Goal: Task Accomplishment & Management: Manage account settings

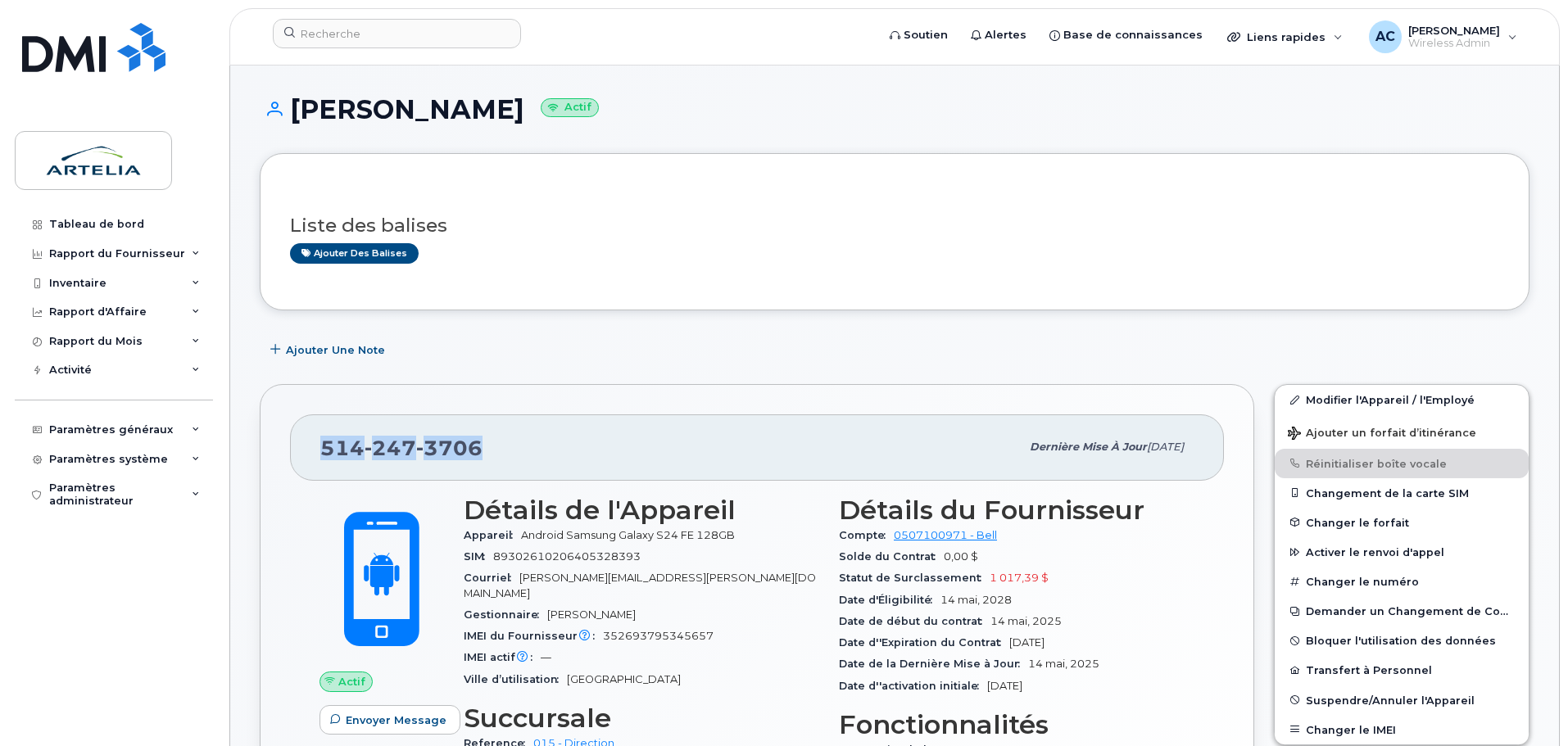
click at [507, 448] on div "514 247 3706" at bounding box center [670, 446] width 700 height 34
drag, startPoint x: 500, startPoint y: 446, endPoint x: 309, endPoint y: 440, distance: 191.1
click at [312, 442] on div "514 247 3706 Dernière mise à jour 09 oct., 2025" at bounding box center [757, 447] width 934 height 66
copy span "514 247 3706"
drag, startPoint x: 297, startPoint y: 106, endPoint x: 503, endPoint y: 113, distance: 206.1
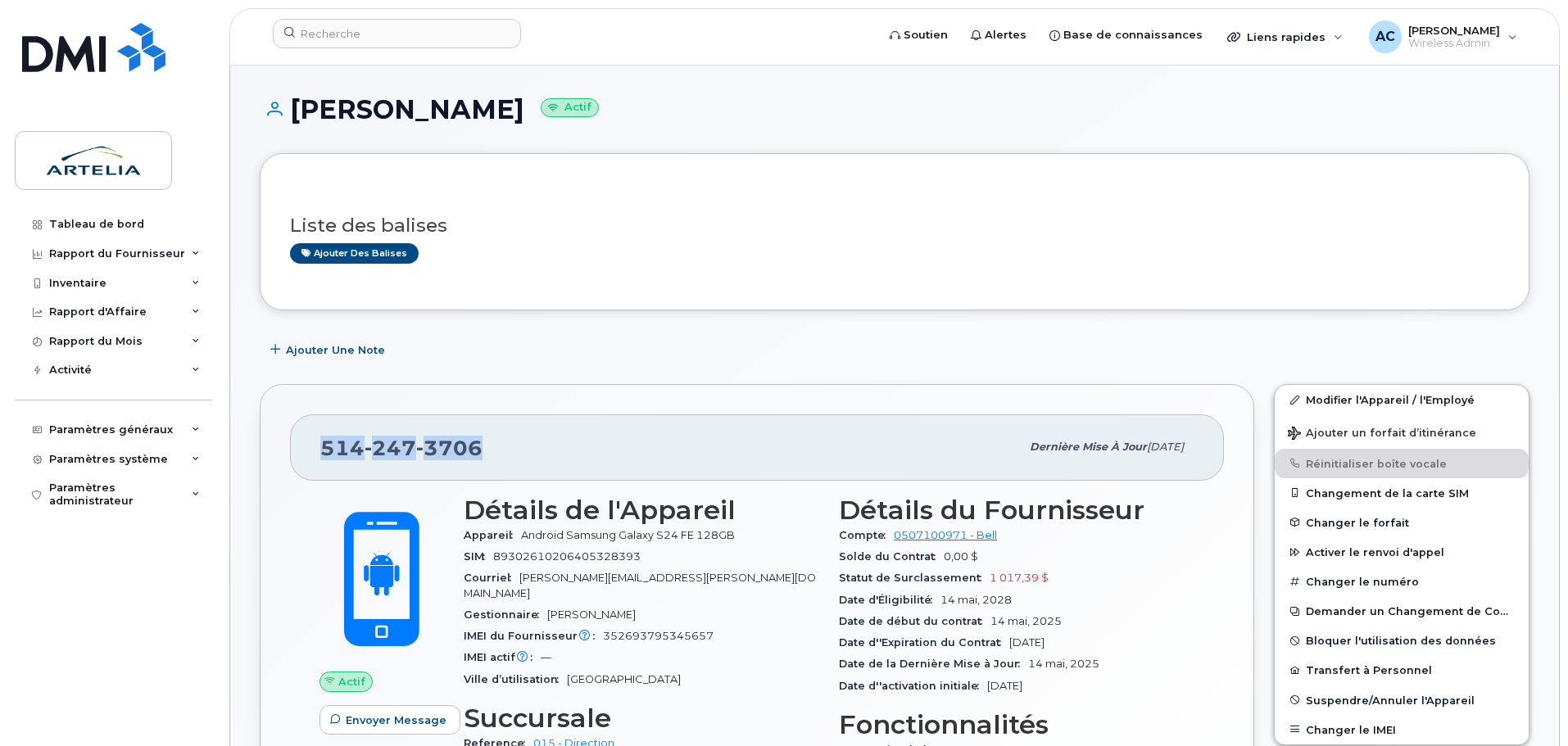
click at [503, 113] on h1 "Benoit BAUDRY Actif" at bounding box center [894, 109] width 1270 height 29
copy h1 "Benoit BAUDRY"
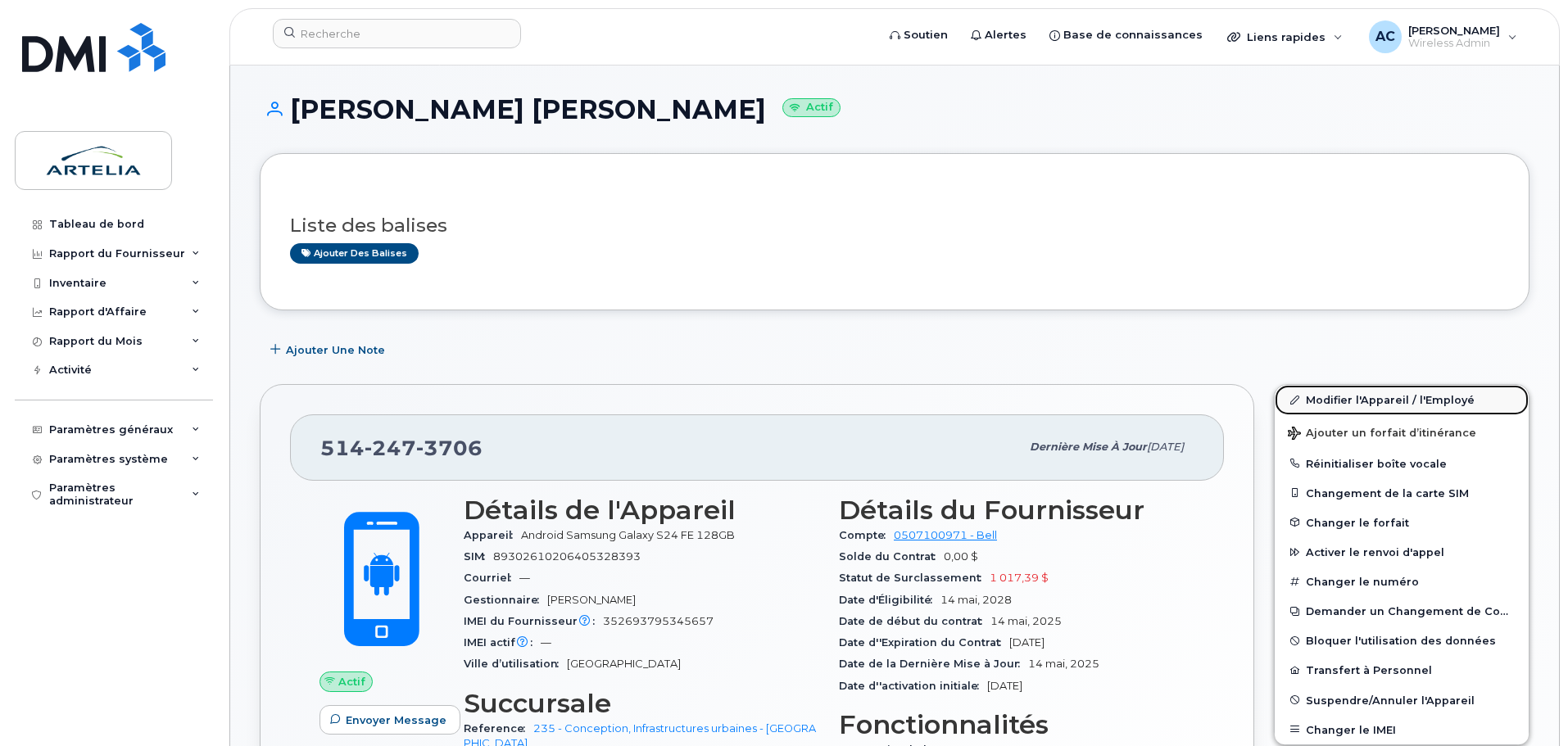
click at [1367, 396] on link "Modifier l'Appareil / l'Employé" at bounding box center [1401, 400] width 254 height 30
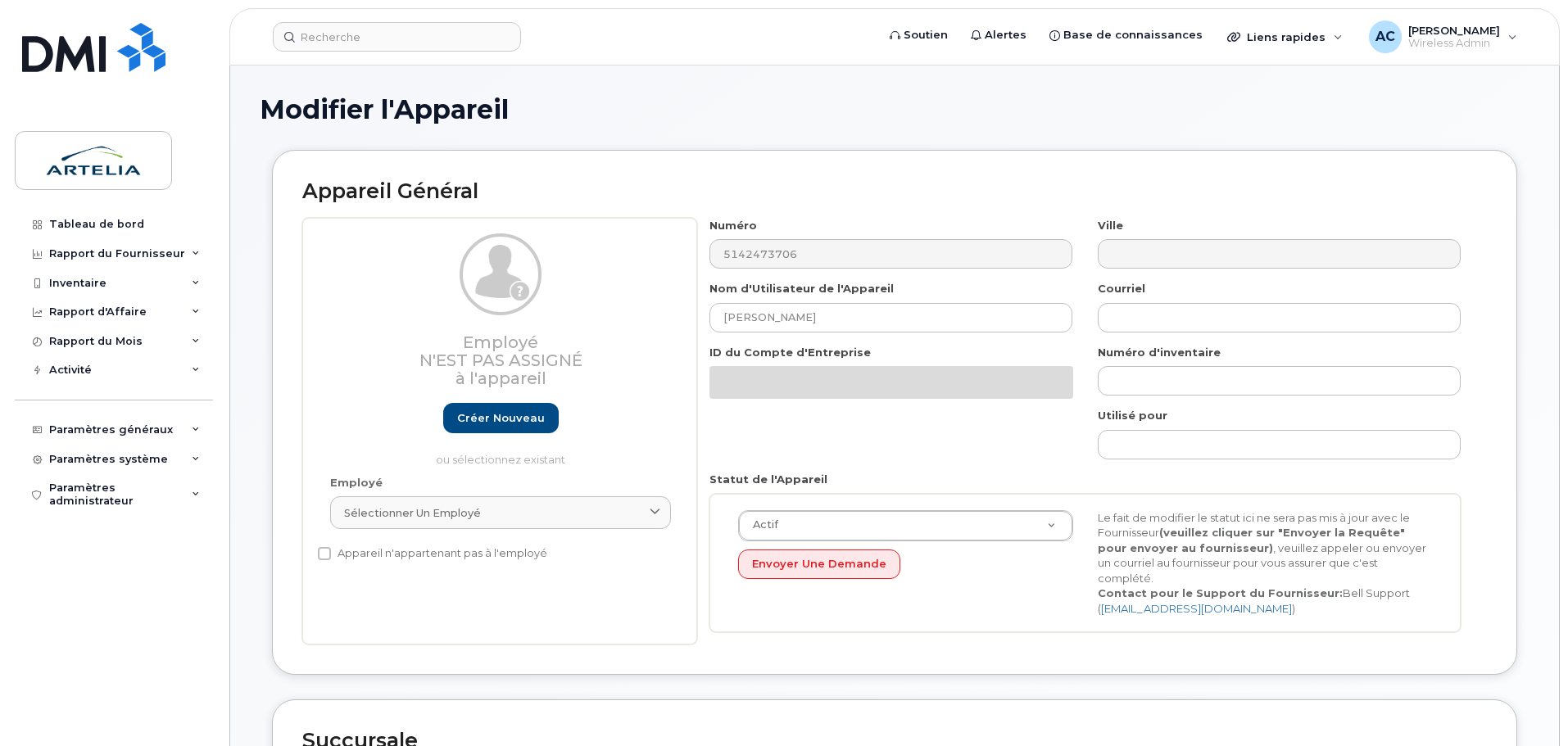
select select "29521986"
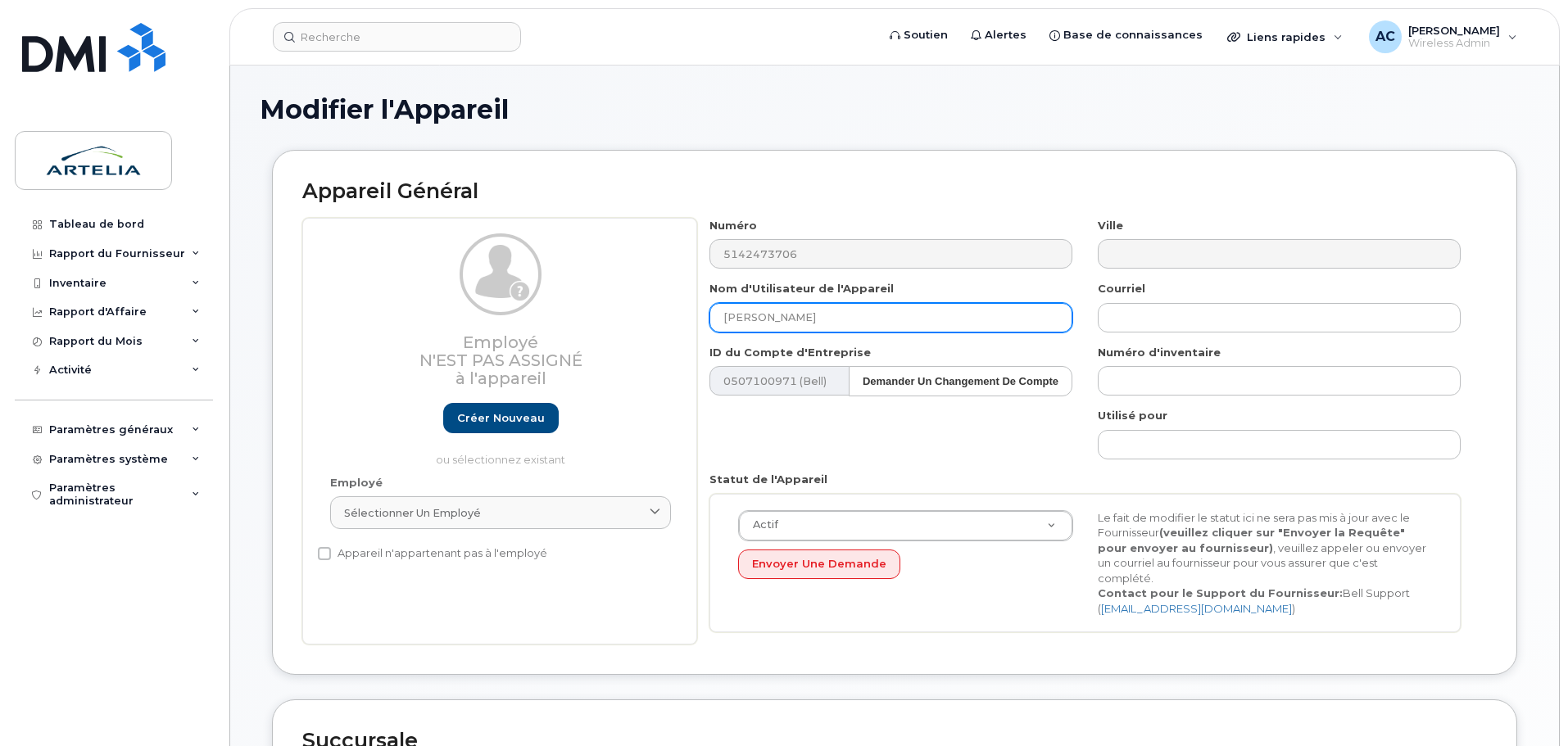
drag, startPoint x: 860, startPoint y: 315, endPoint x: 694, endPoint y: 312, distance: 166.0
click at [698, 312] on div "Nom d'Utilisateur de l'Appareil Charles Houle Racine" at bounding box center [891, 307] width 388 height 52
paste input "5142473706"
drag, startPoint x: 829, startPoint y: 318, endPoint x: 594, endPoint y: 315, distance: 235.0
click at [594, 315] on div "Employé N'est pas assigné à l'appareil Créer nouveau ou sélectionnez existant E…" at bounding box center [895, 431] width 1185 height 428
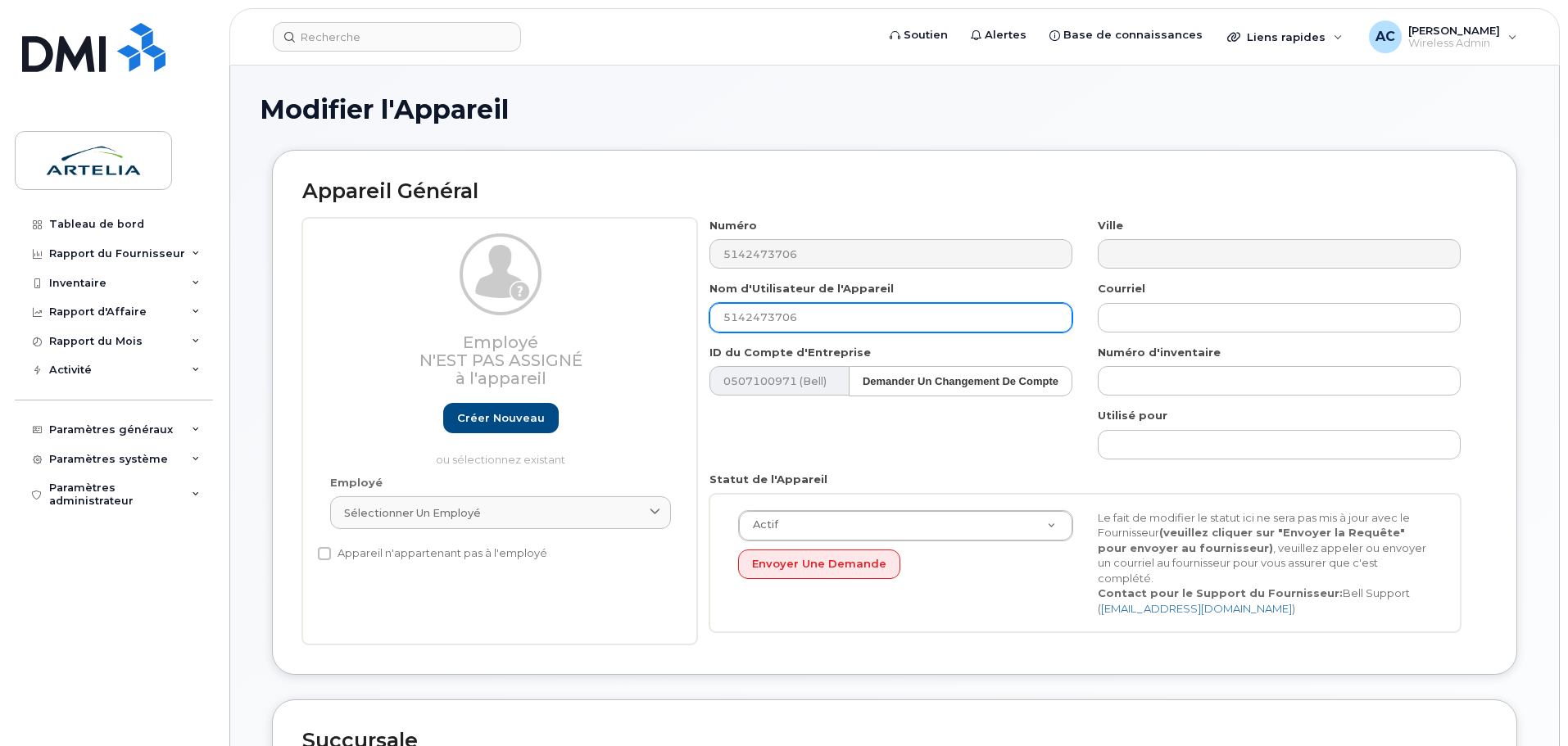
drag, startPoint x: 842, startPoint y: 321, endPoint x: 588, endPoint y: 306, distance: 254.4
click at [596, 307] on div "Employé N'est pas assigné à l'appareil Créer nouveau ou sélectionnez existant E…" at bounding box center [895, 431] width 1185 height 428
paste input "Benoit BAUDRY"
type input "Benoit BAUDRY"
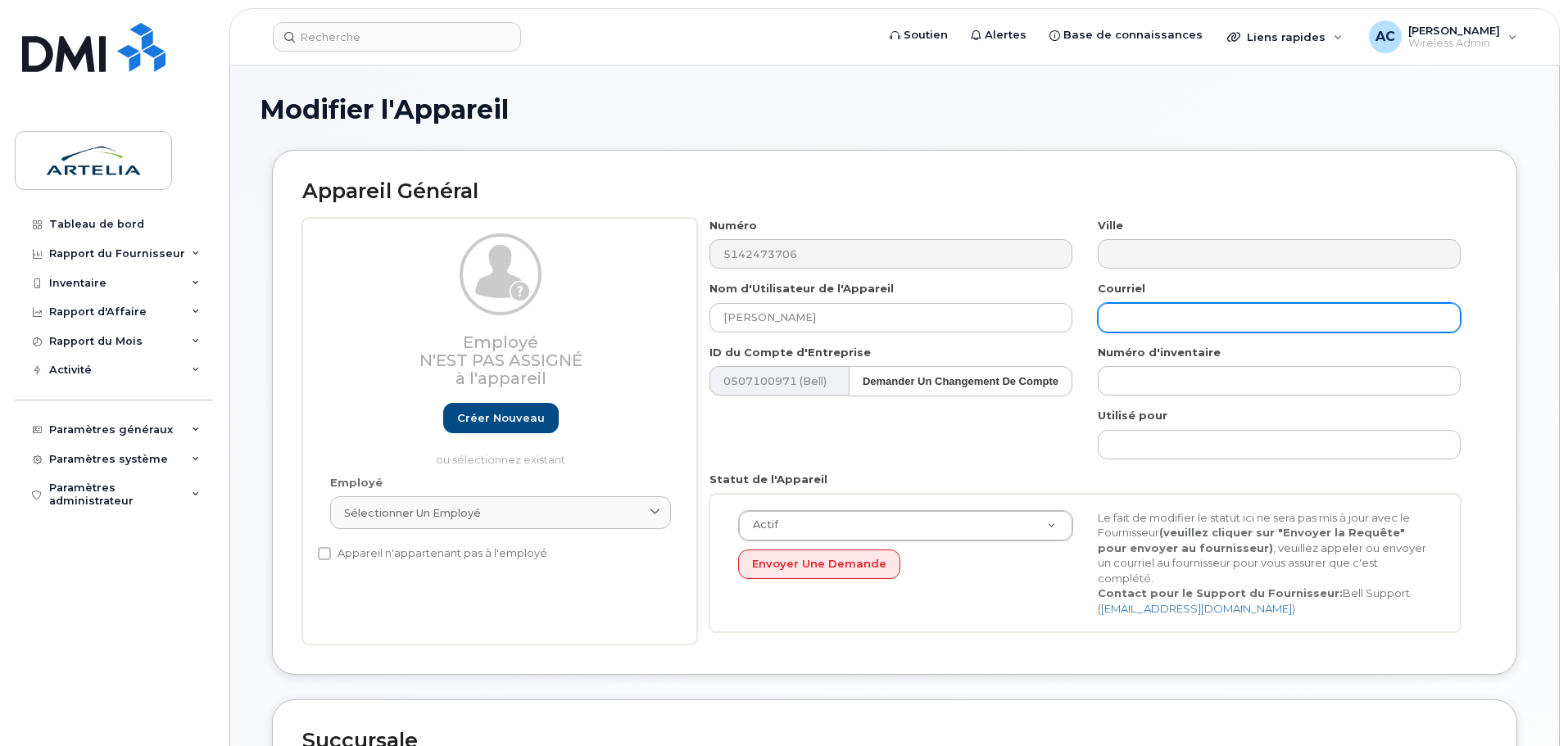
click at [1164, 320] on input "text" at bounding box center [1279, 318] width 363 height 30
paste input "benoit.baudry@arteliagroup.com"
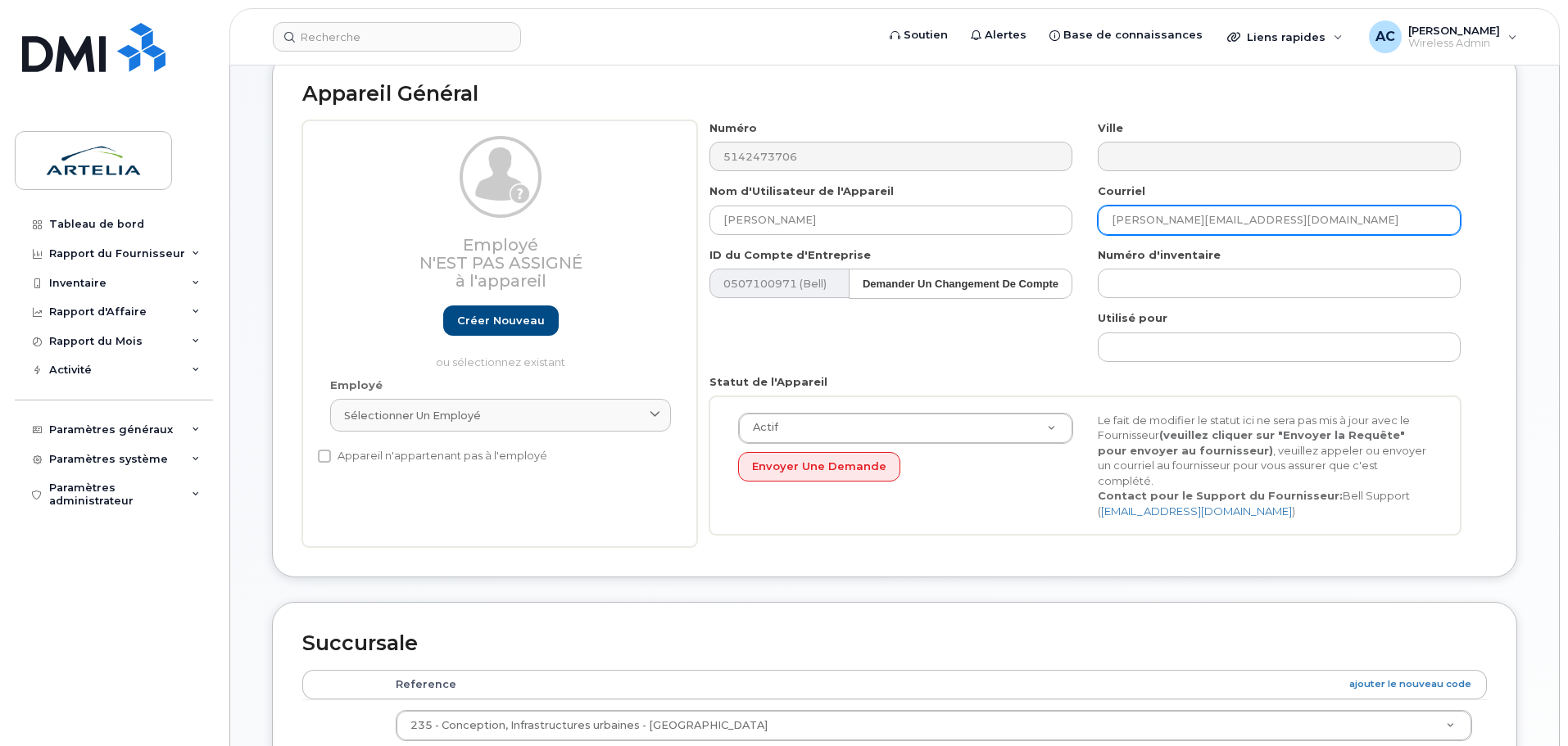
scroll to position [246, 0]
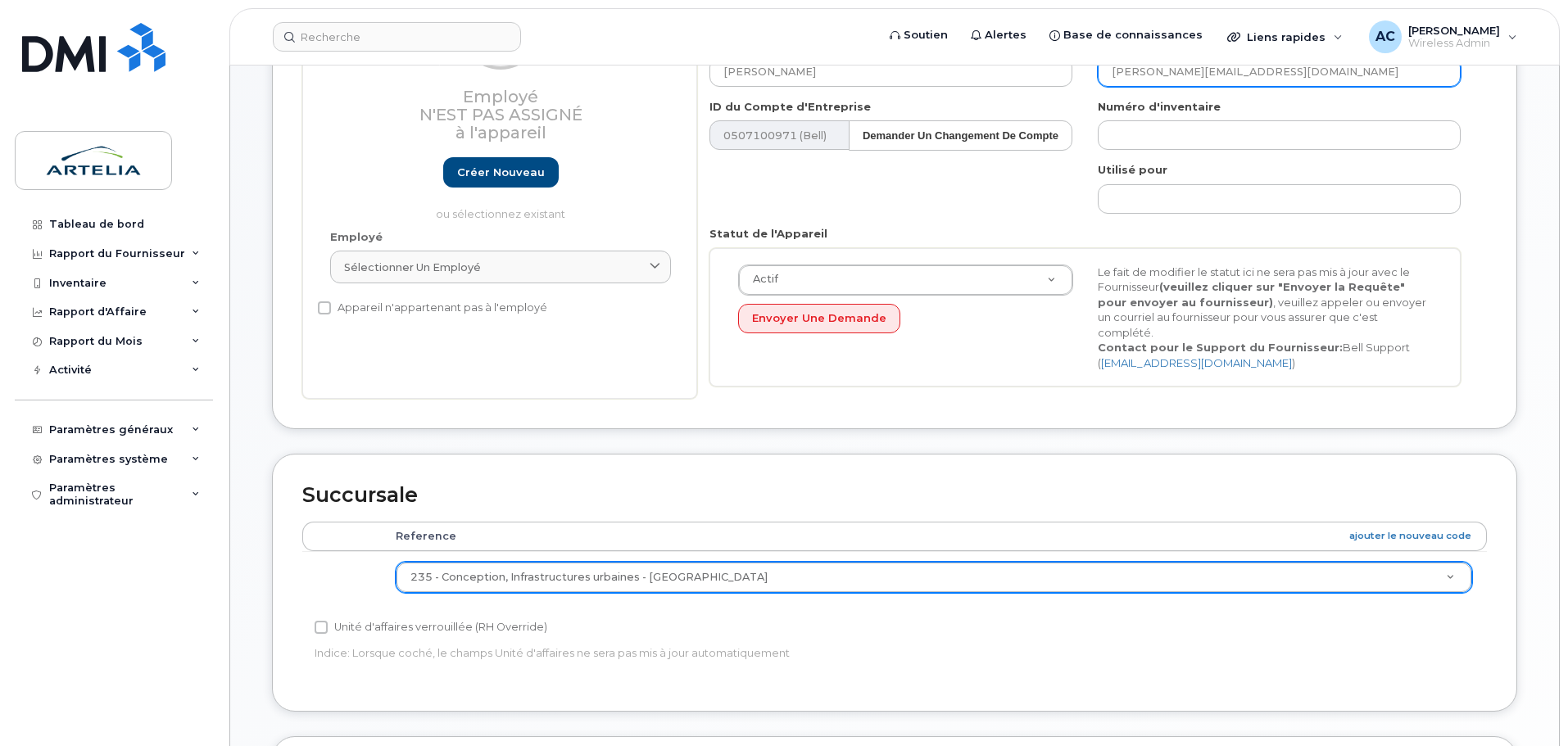
type input "benoit.baudry@arteliagroup.com"
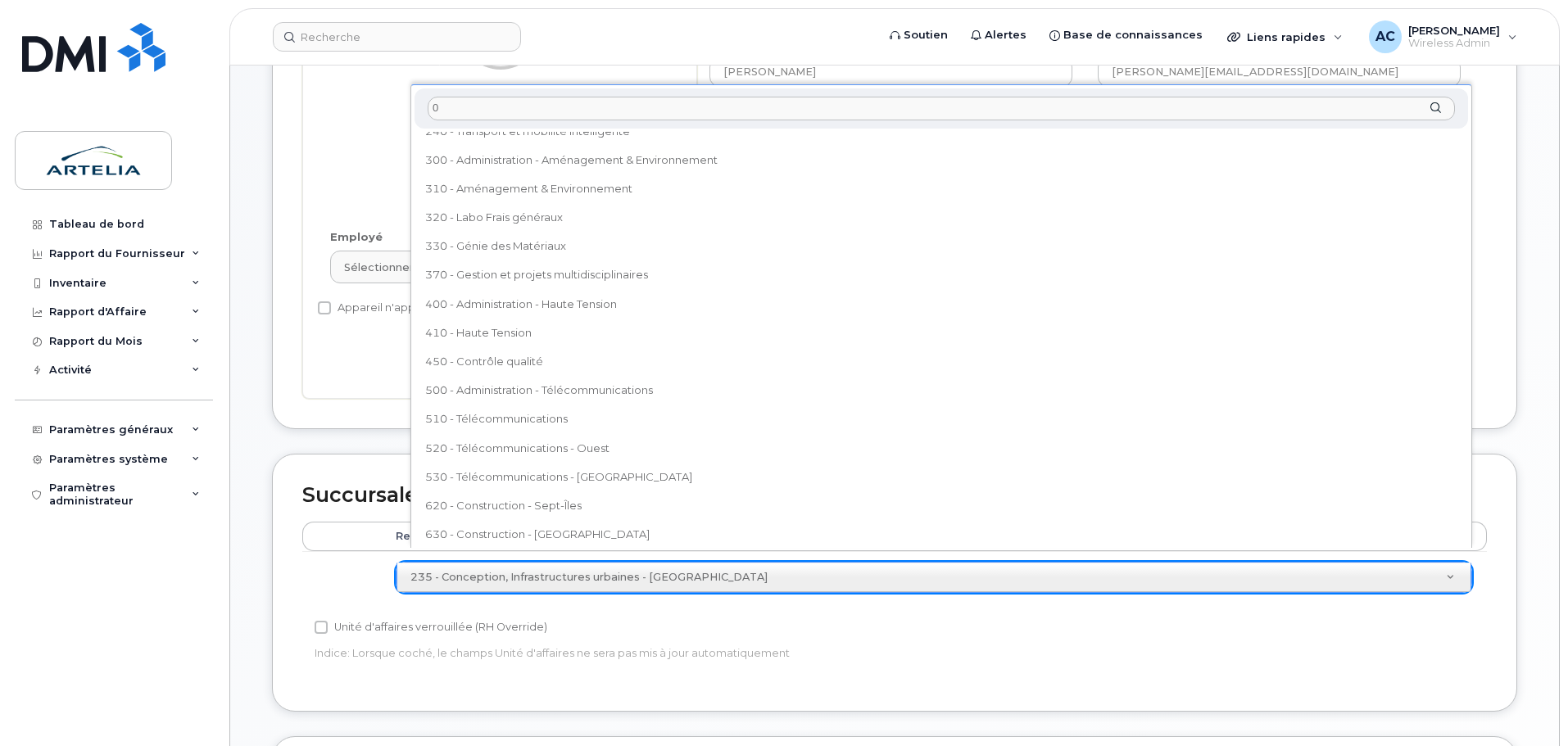
scroll to position [0, 0]
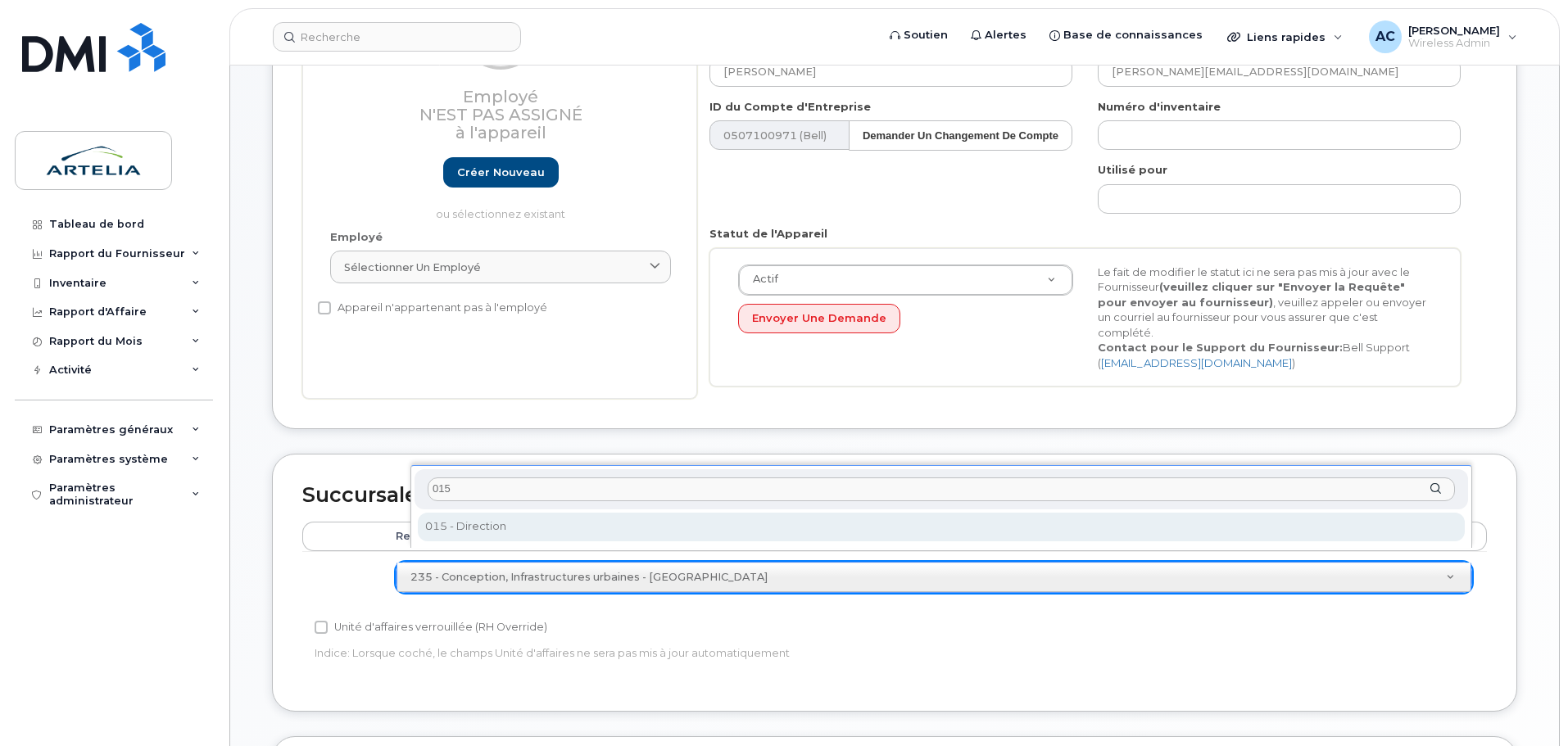
type input "015"
select select "29521961"
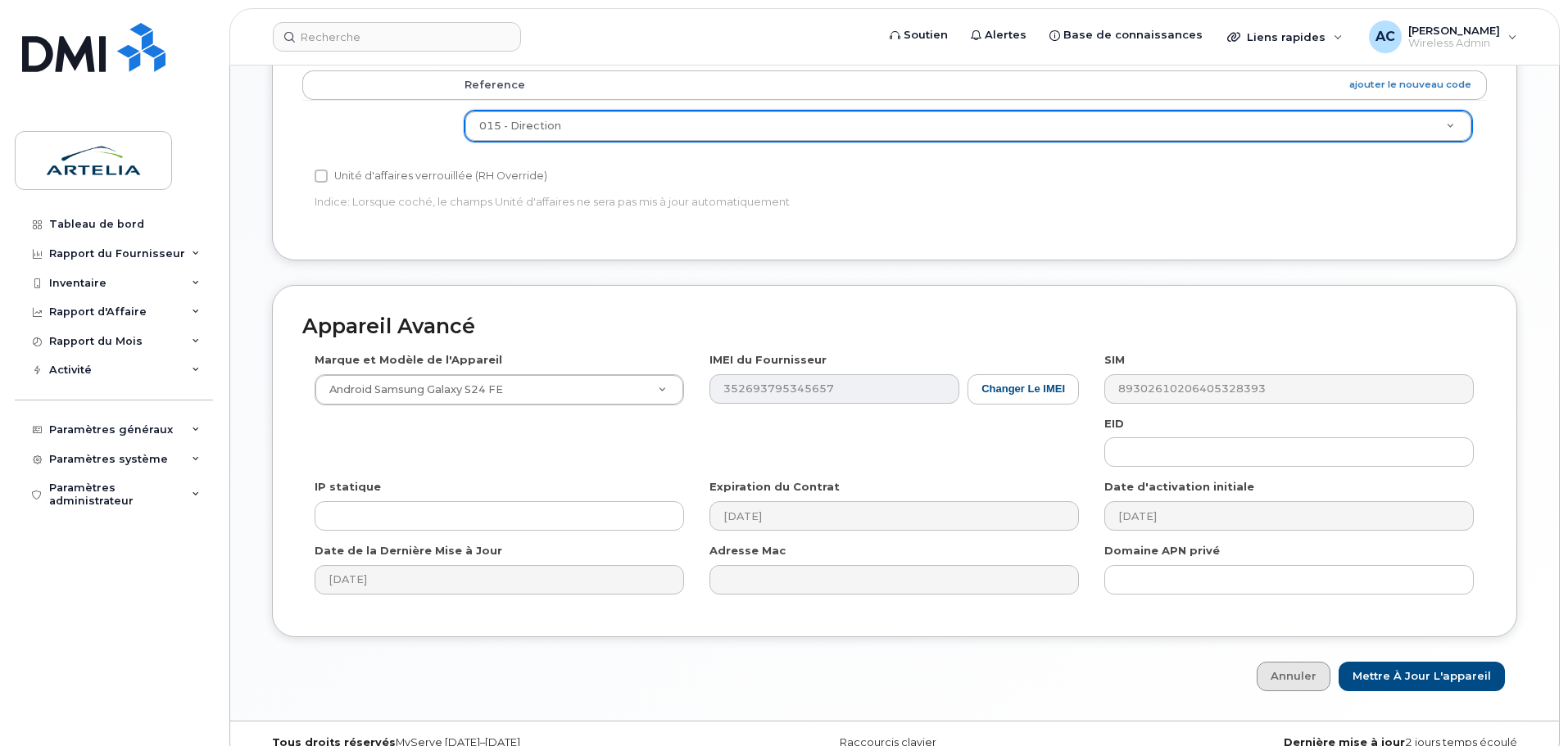
scroll to position [709, 0]
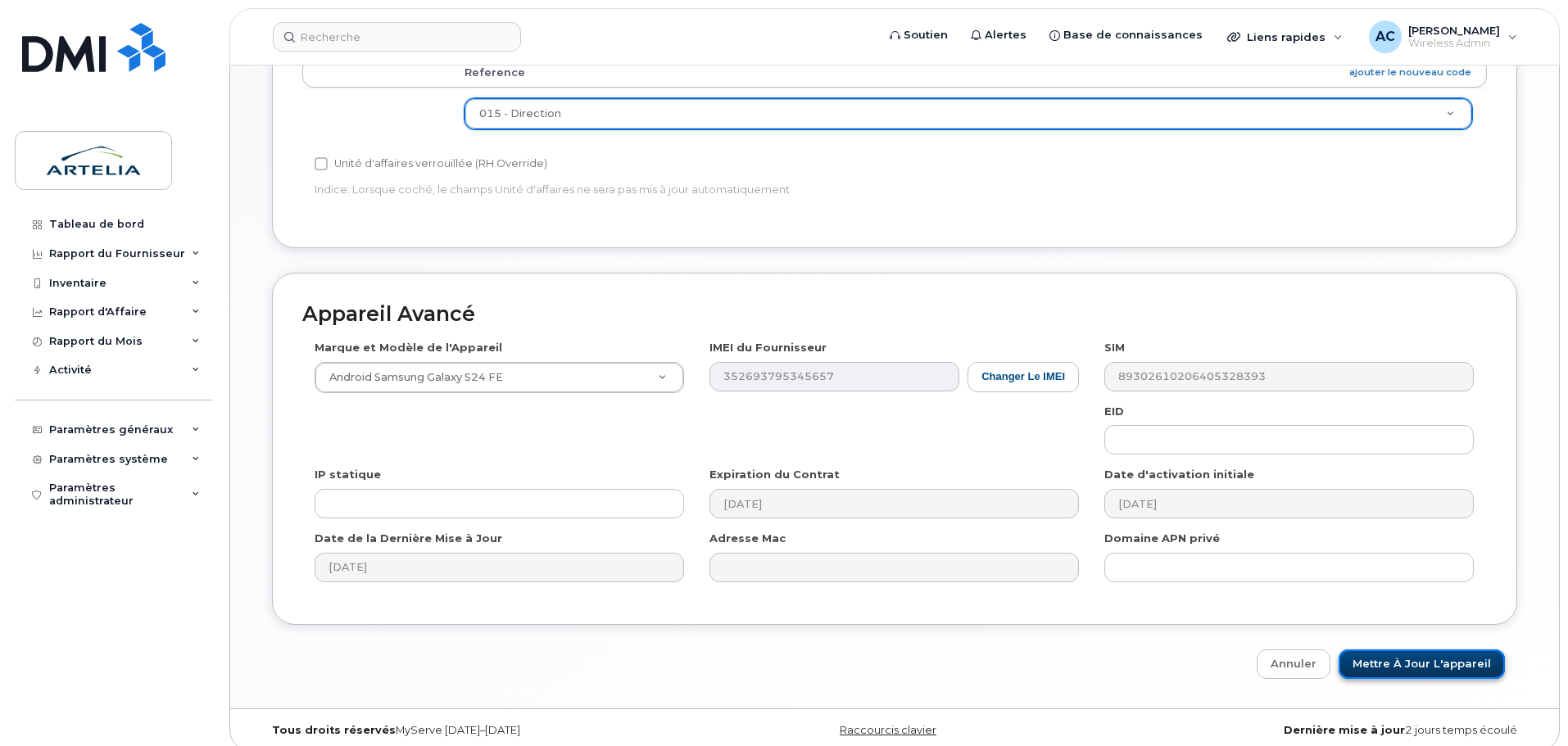
click at [1416, 649] on input "Mettre à jour l'appareil" at bounding box center [1421, 664] width 166 height 30
type input "Sauvegarde..."
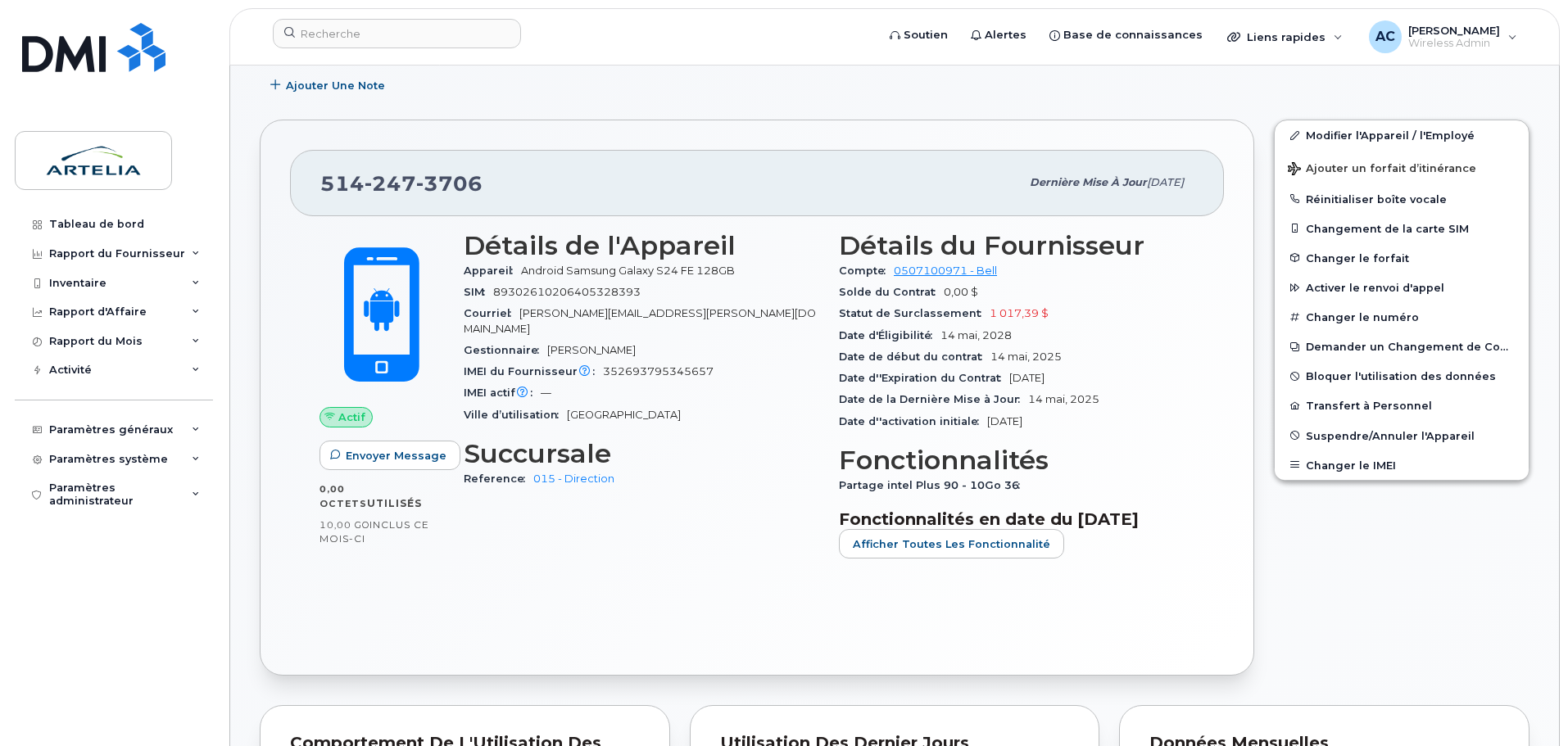
scroll to position [246, 0]
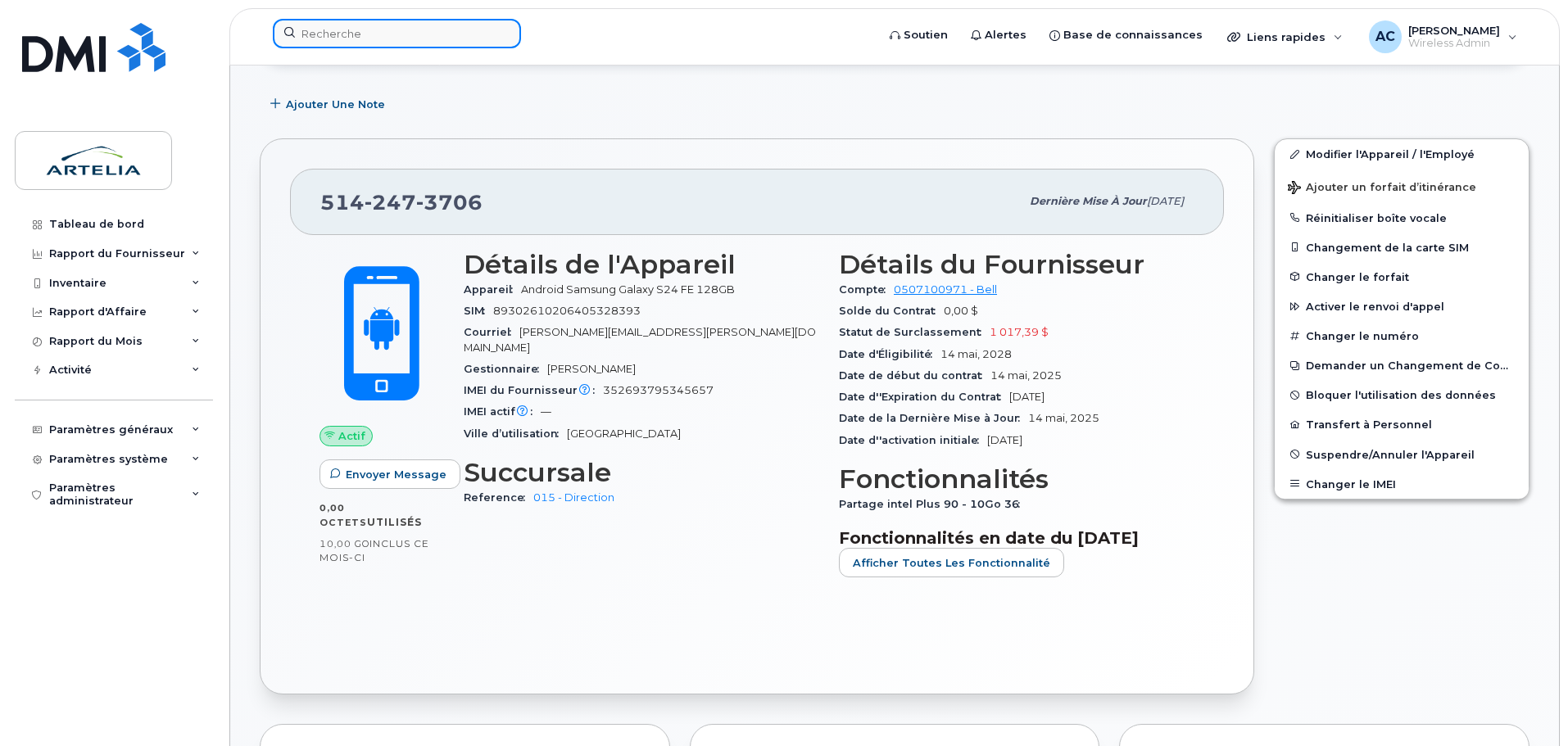
click at [350, 23] on input at bounding box center [396, 33] width 248 height 30
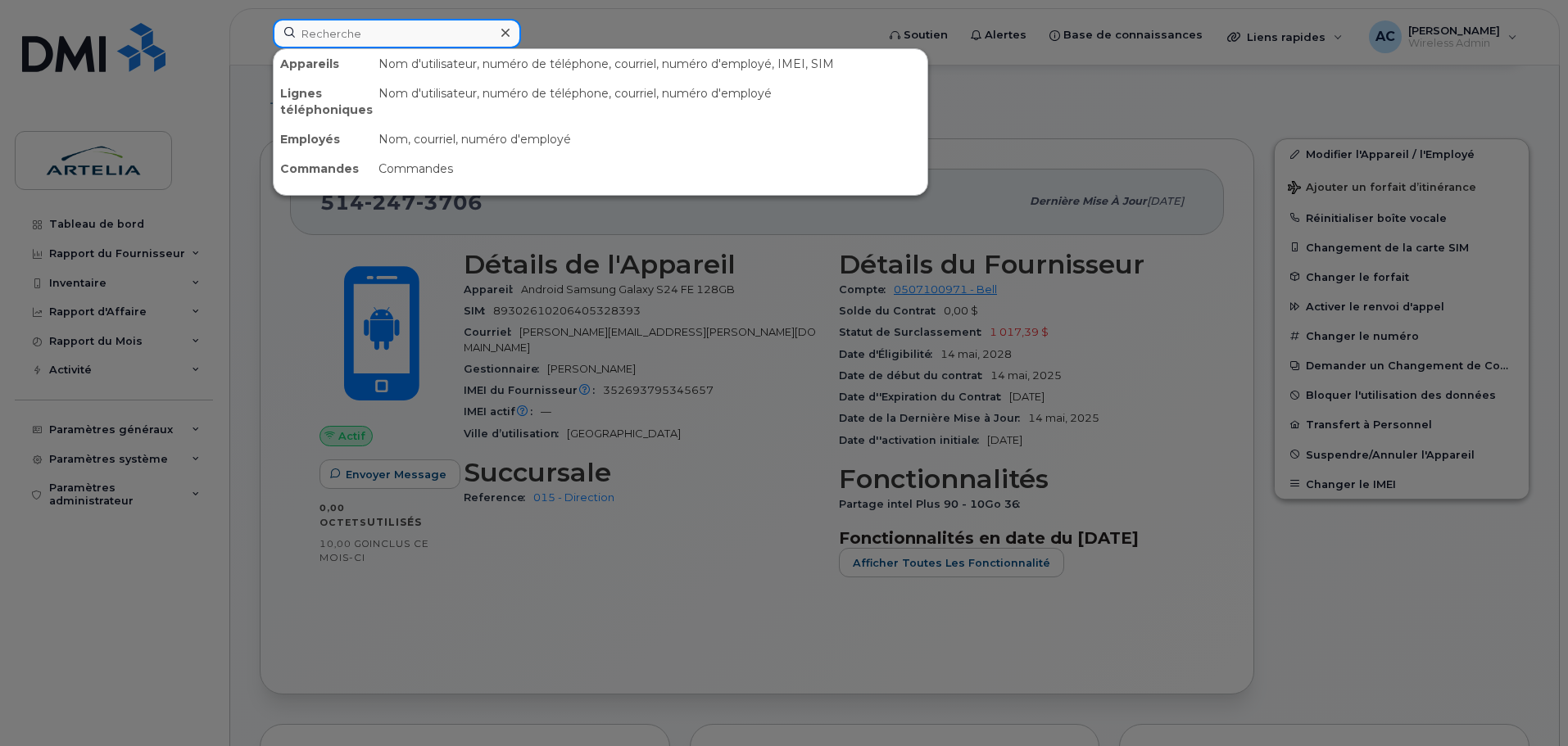
paste input "4384660505"
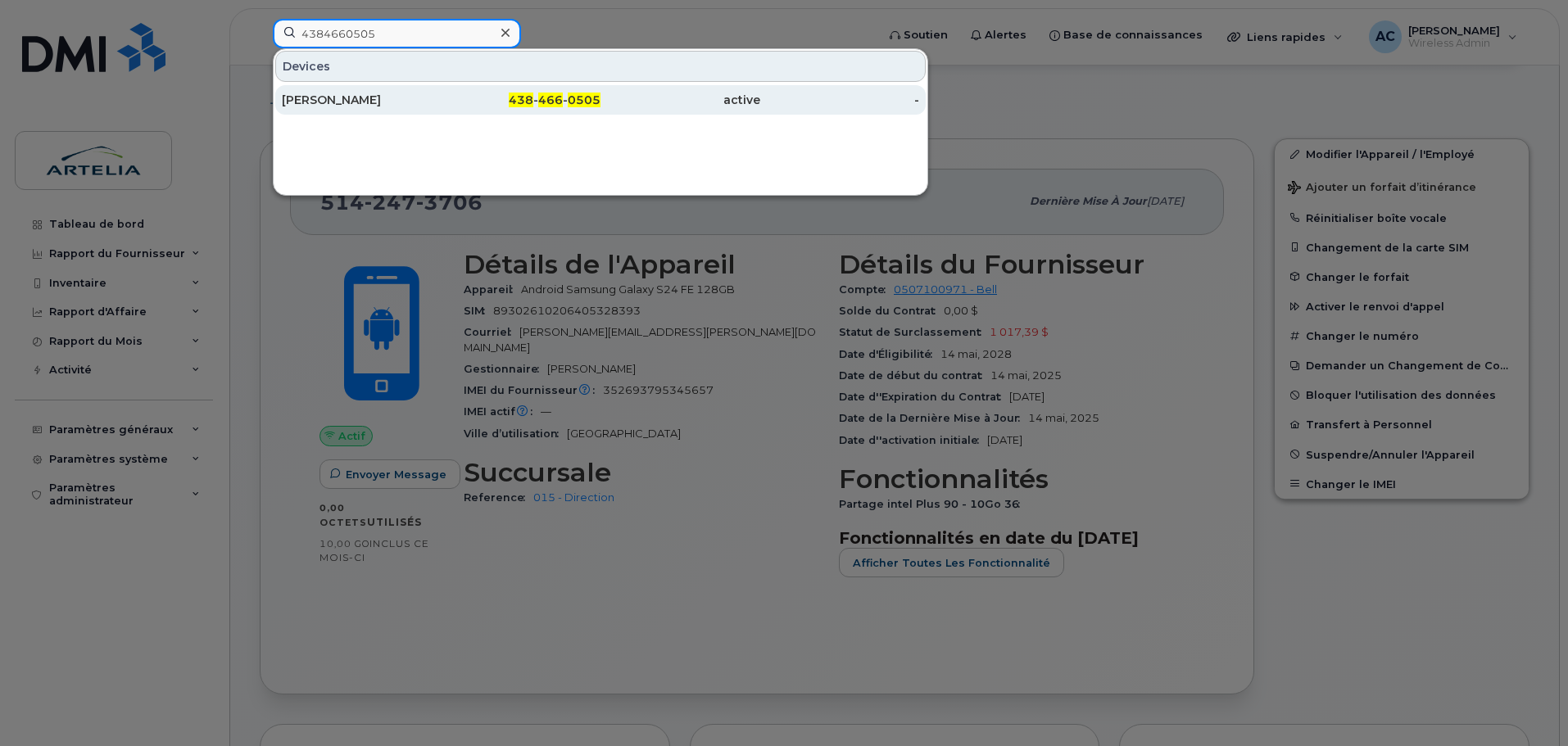
type input "4384660505"
click at [339, 103] on div "Hayfa Mabrouk" at bounding box center [362, 99] width 160 height 17
